Goal: Information Seeking & Learning: Learn about a topic

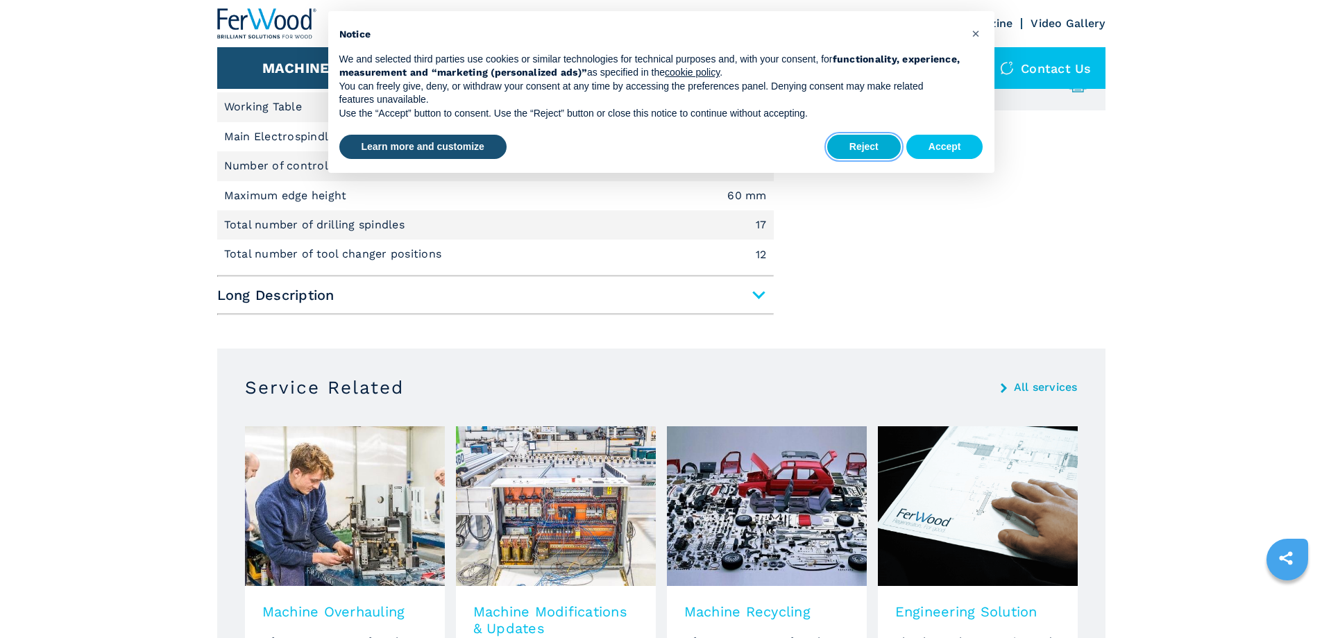
click at [877, 153] on button "Reject" at bounding box center [864, 147] width 74 height 25
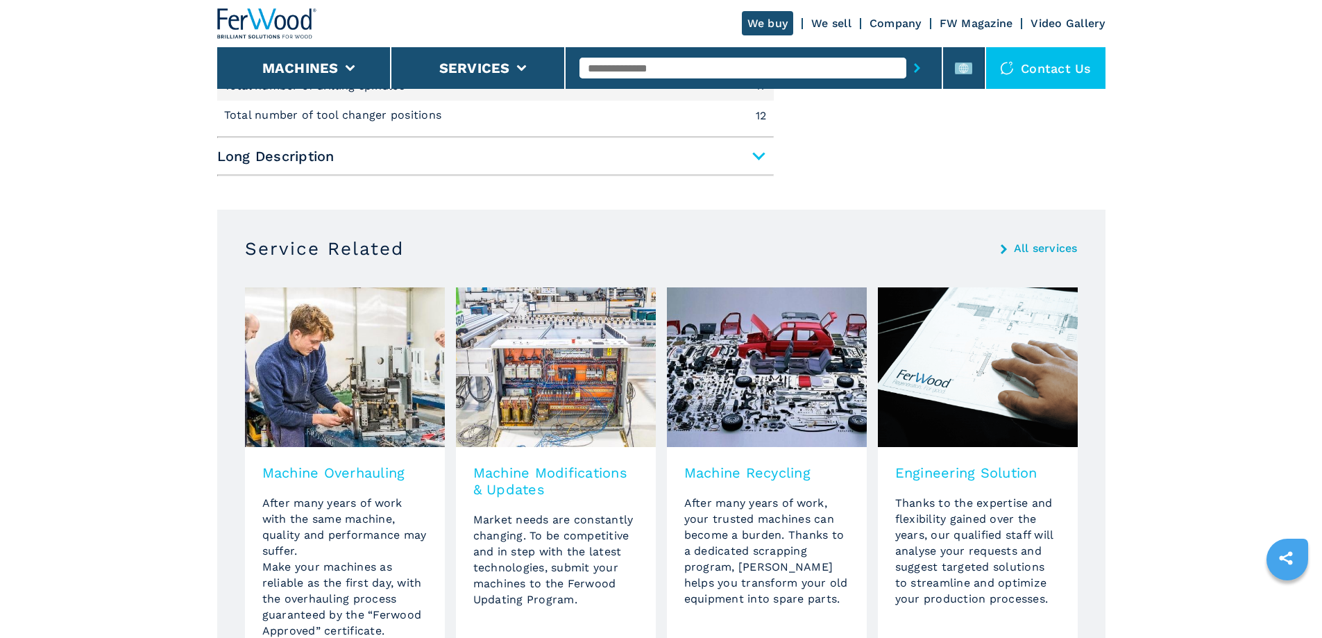
scroll to position [486, 0]
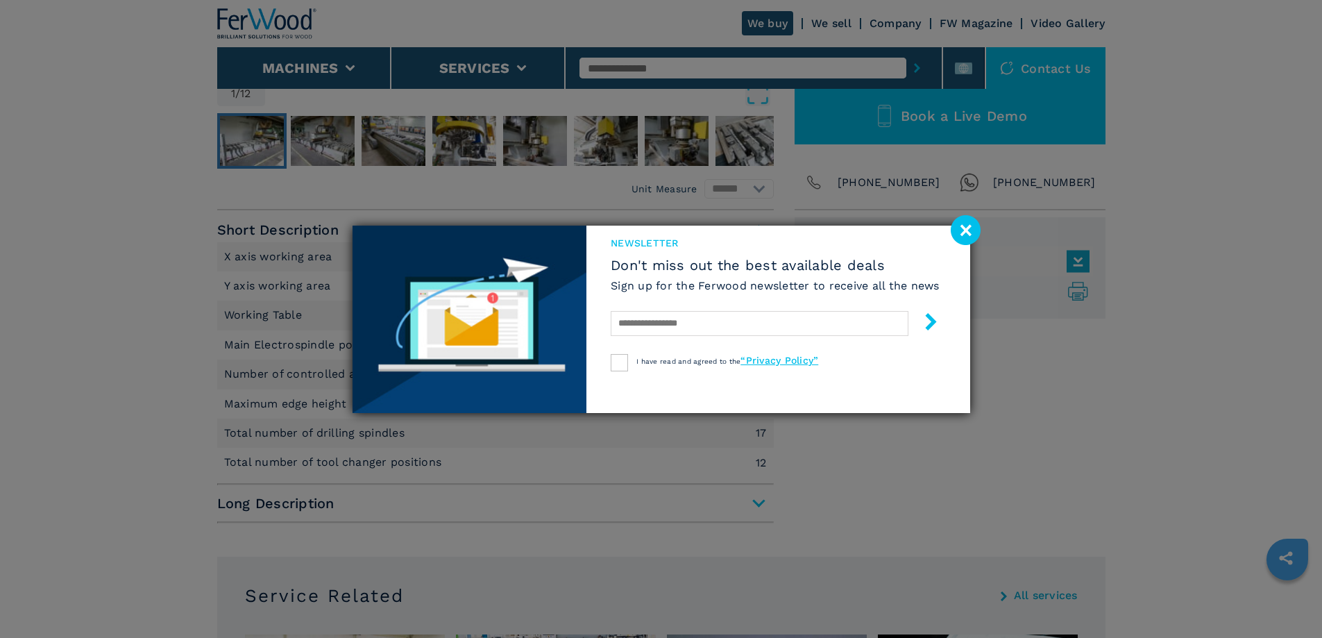
click at [962, 223] on image at bounding box center [965, 230] width 30 height 30
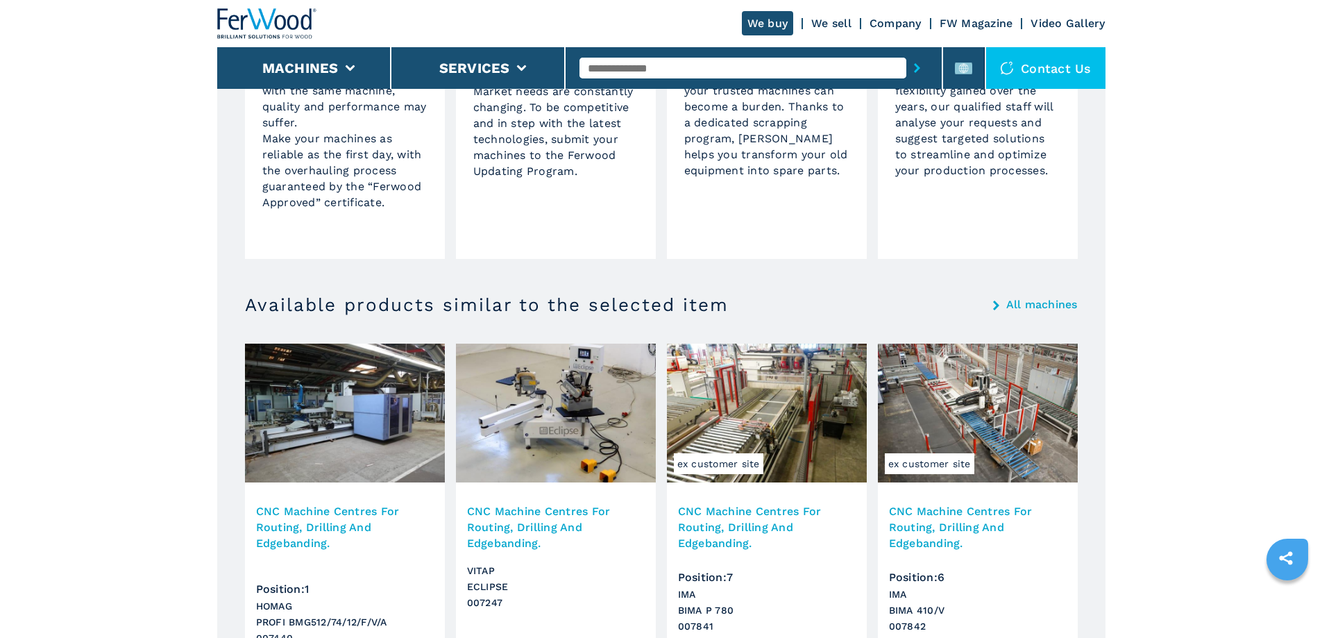
scroll to position [1457, 0]
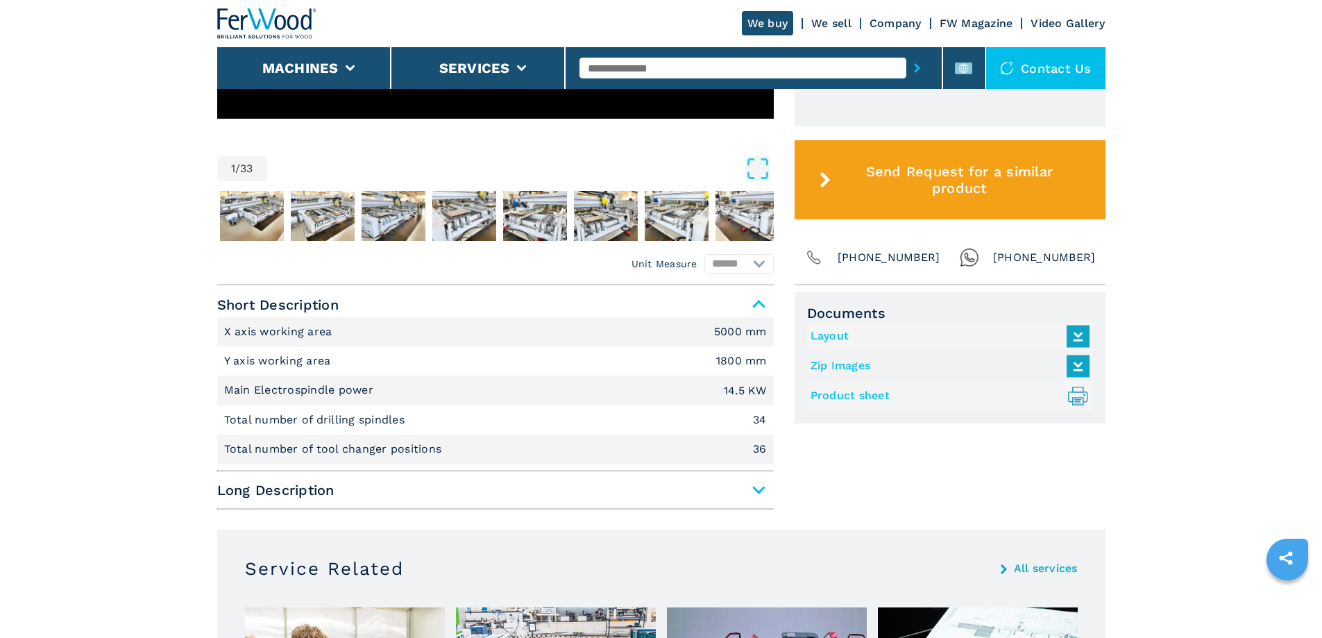
scroll to position [543, 0]
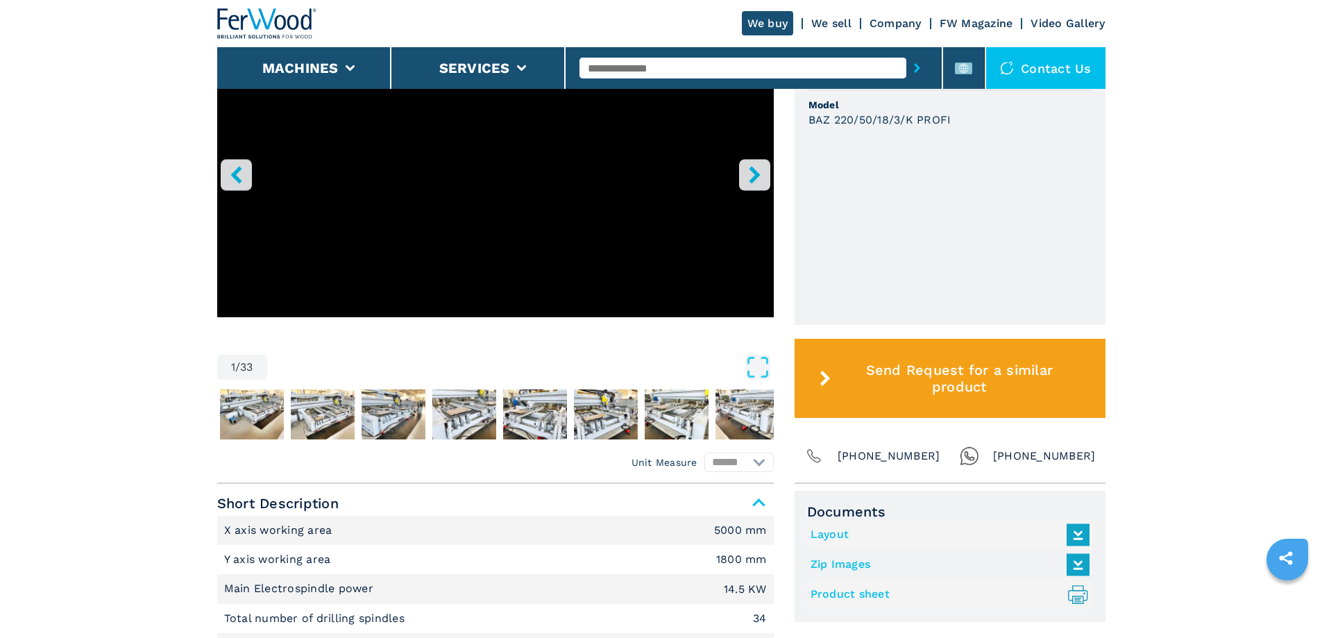
click at [46, 217] on main "HOMEPAGE | machines | cnc work stations | cnc machine centres for routing drill…" at bounding box center [661, 457] width 1322 height 2000
drag, startPoint x: 1246, startPoint y: 198, endPoint x: 1261, endPoint y: 144, distance: 56.9
click at [1246, 198] on main "HOMEPAGE | machines | cnc work stations | cnc machine centres for routing drill…" at bounding box center [661, 457] width 1322 height 2000
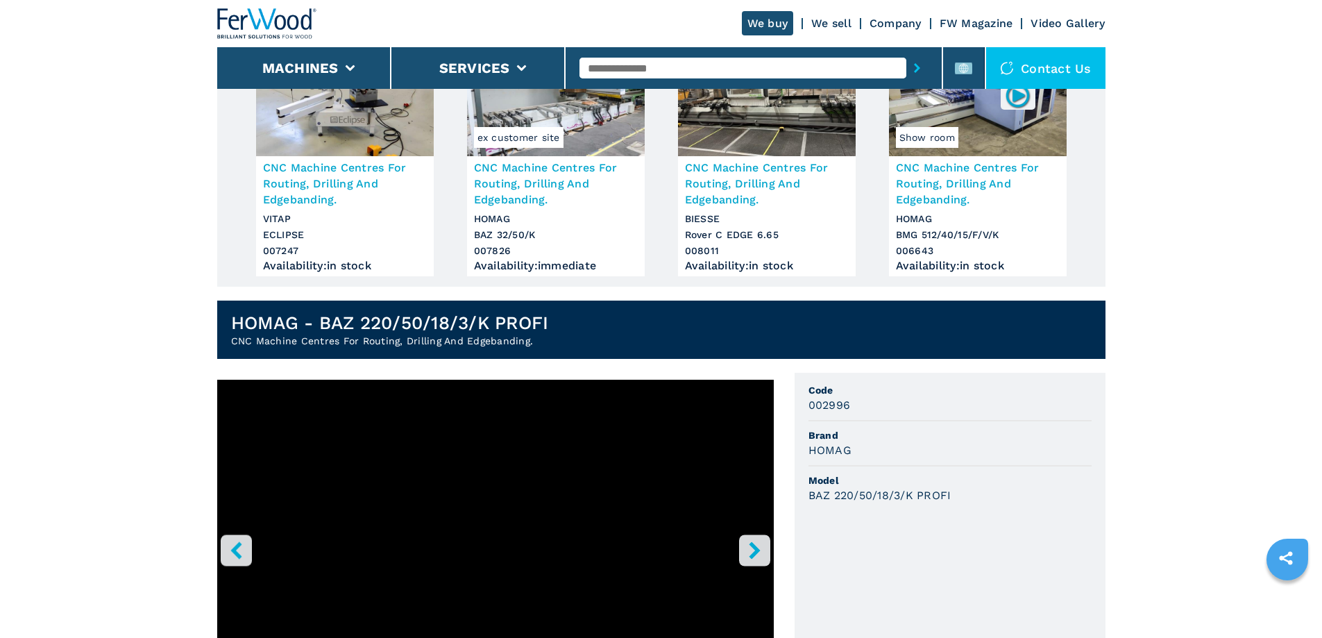
scroll to position [57, 0]
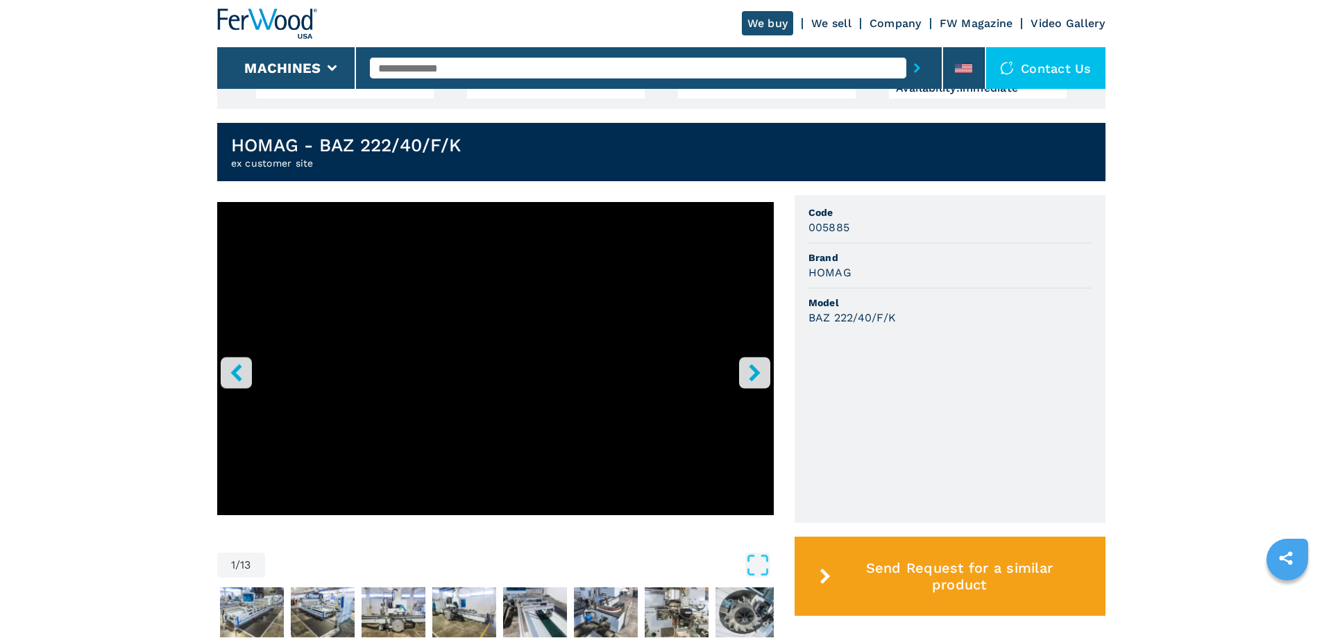
scroll to position [157, 0]
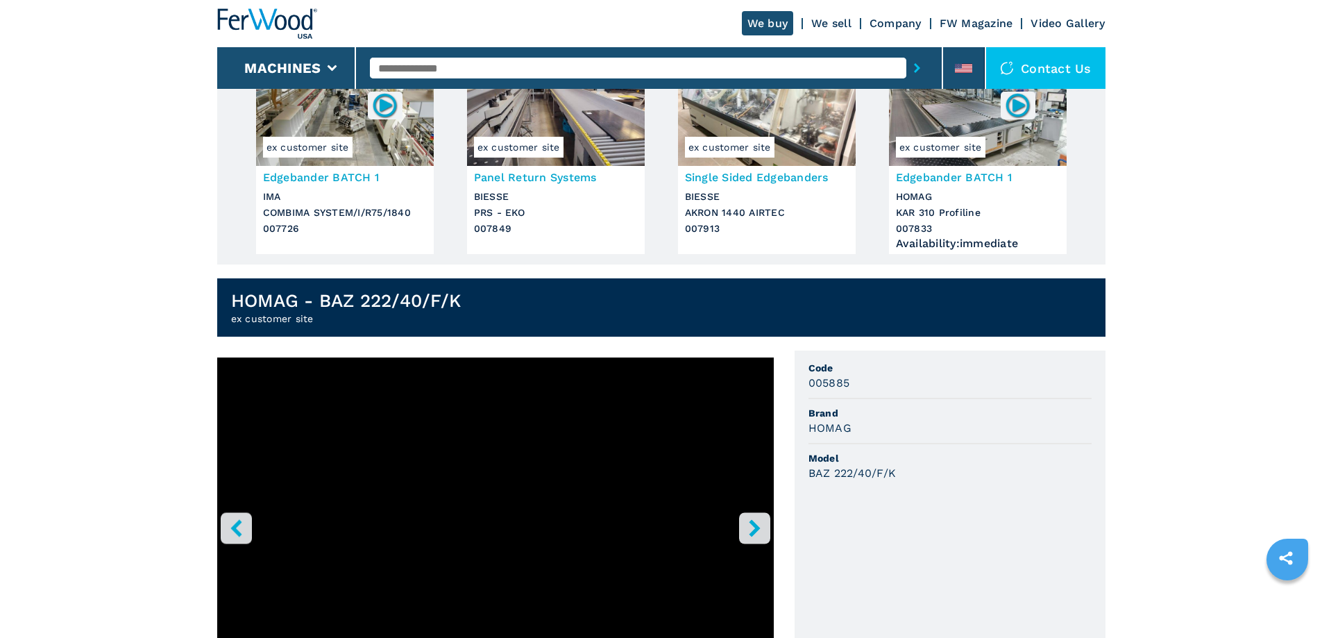
click at [432, 71] on input "text" at bounding box center [638, 68] width 536 height 21
click at [13, 301] on main "HOMEPAGE | machines | gruppi | ex customer site | baz 222 40 f k | 005885 This …" at bounding box center [661, 622] width 1322 height 1558
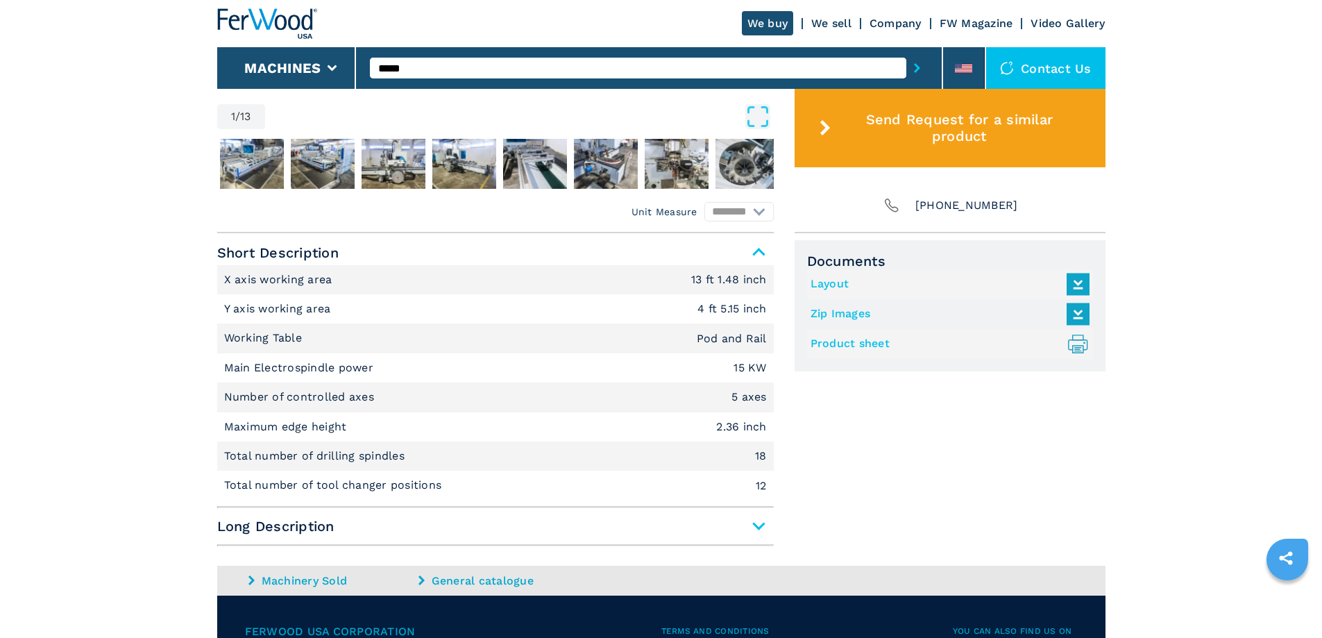
scroll to position [643, 0]
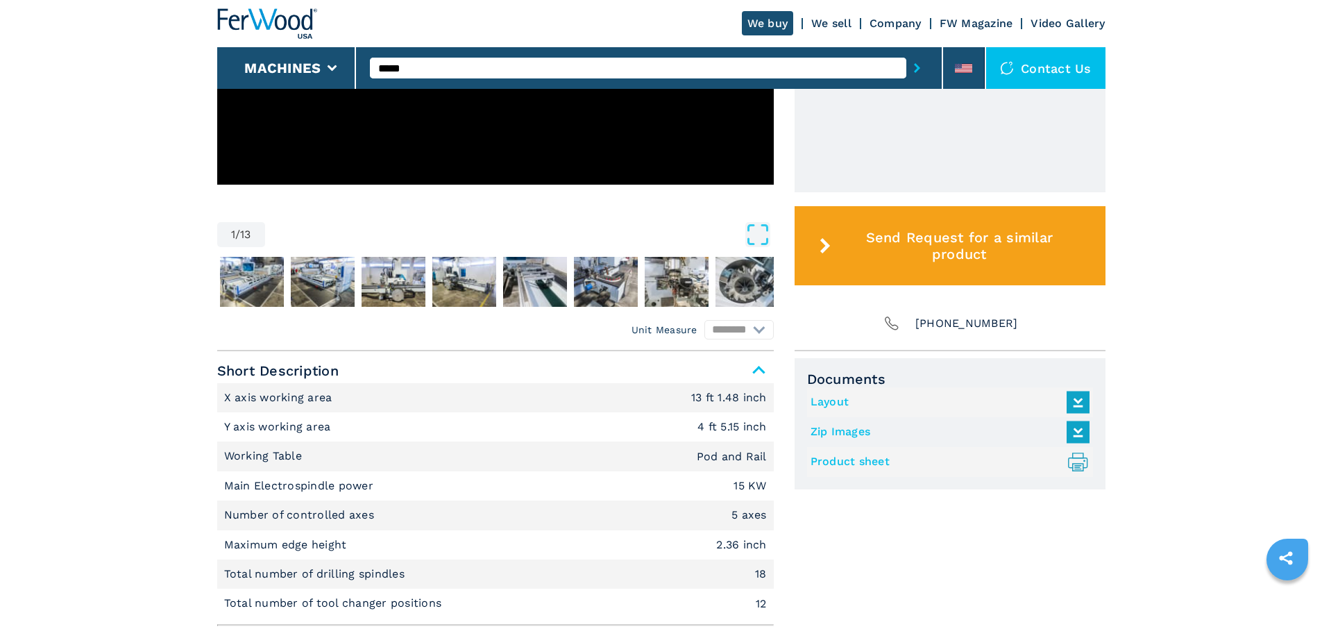
click at [0, 311] on main "HOMEPAGE | machines | gruppi | ex customer site | baz 222 40 f k | 005885 This …" at bounding box center [661, 136] width 1322 height 1558
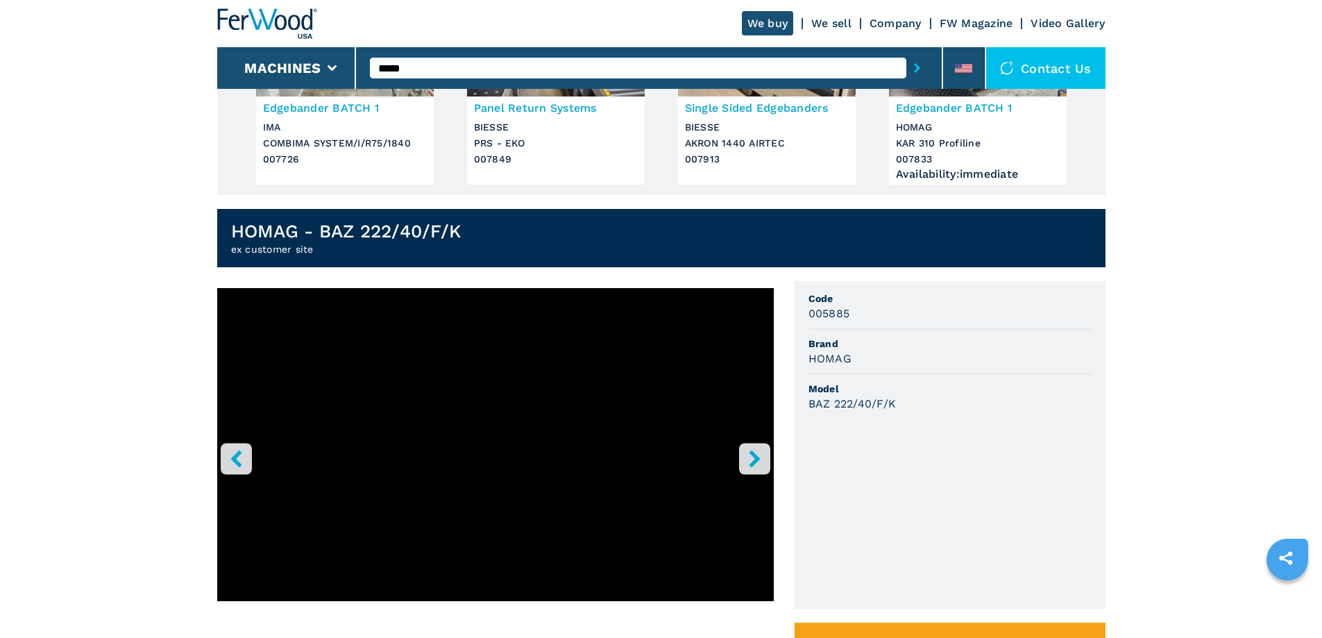
scroll to position [0, 0]
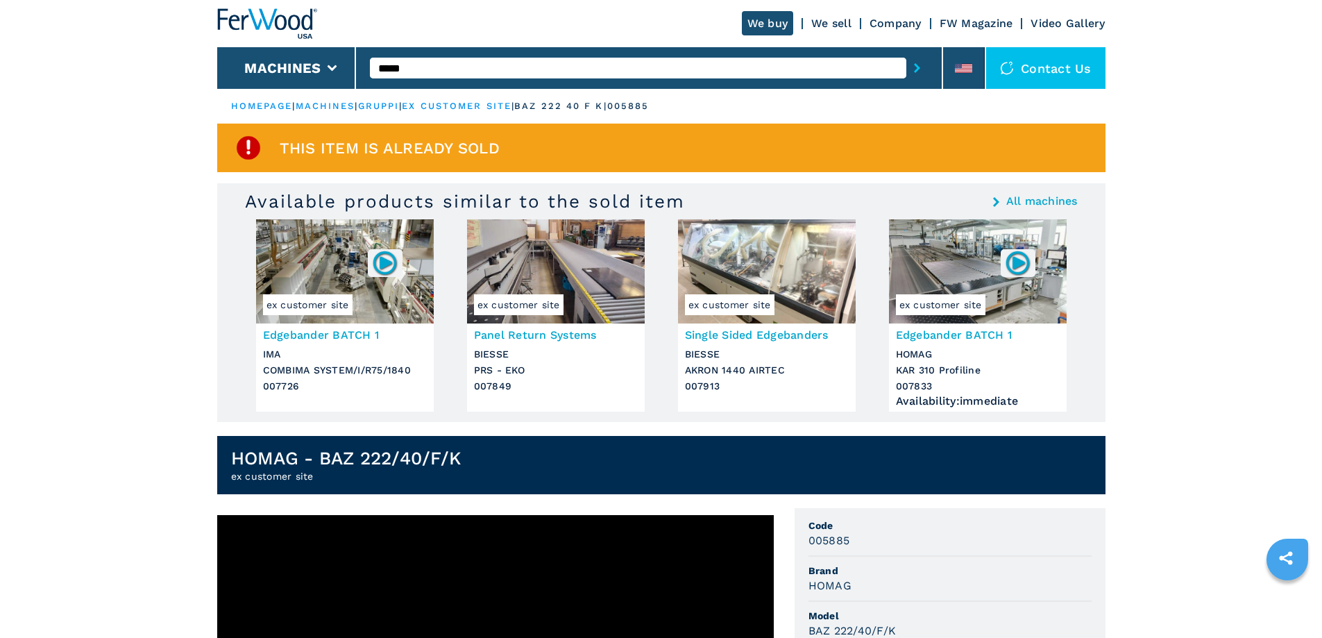
click at [514, 61] on input "*****" at bounding box center [638, 68] width 536 height 21
type input "*********"
click at [906, 52] on button "submit-button" at bounding box center [917, 68] width 22 height 32
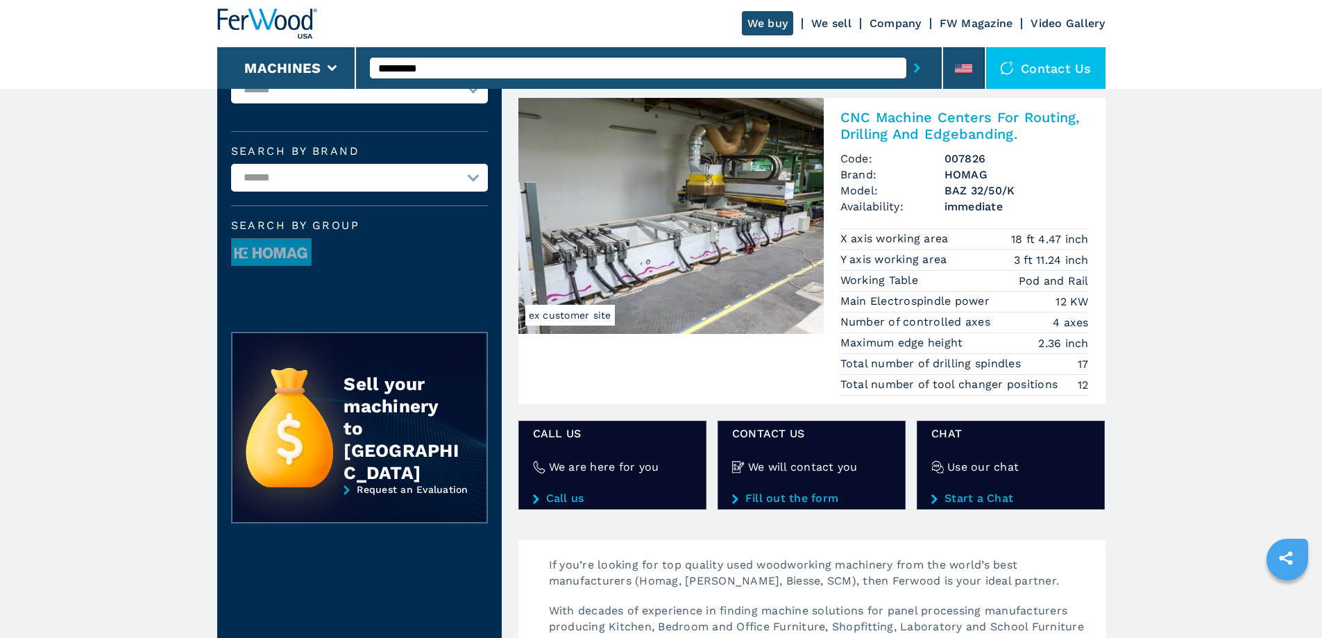
scroll to position [81, 0]
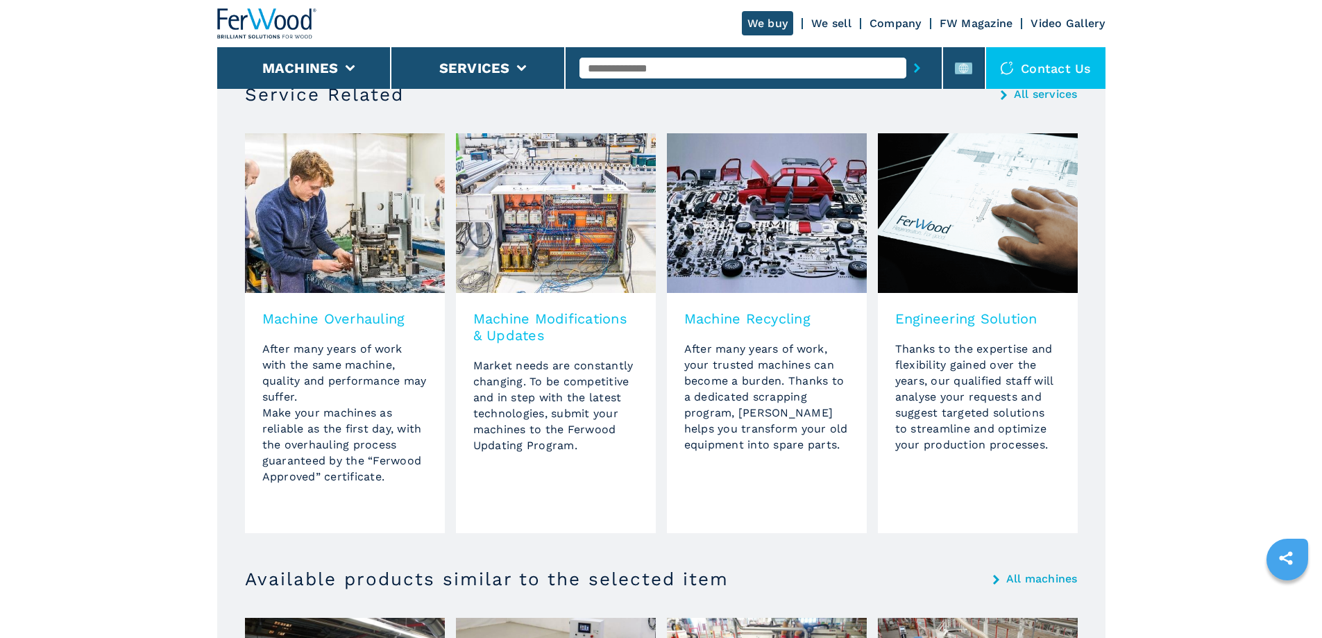
scroll to position [1041, 0]
